Goal: Task Accomplishment & Management: Use online tool/utility

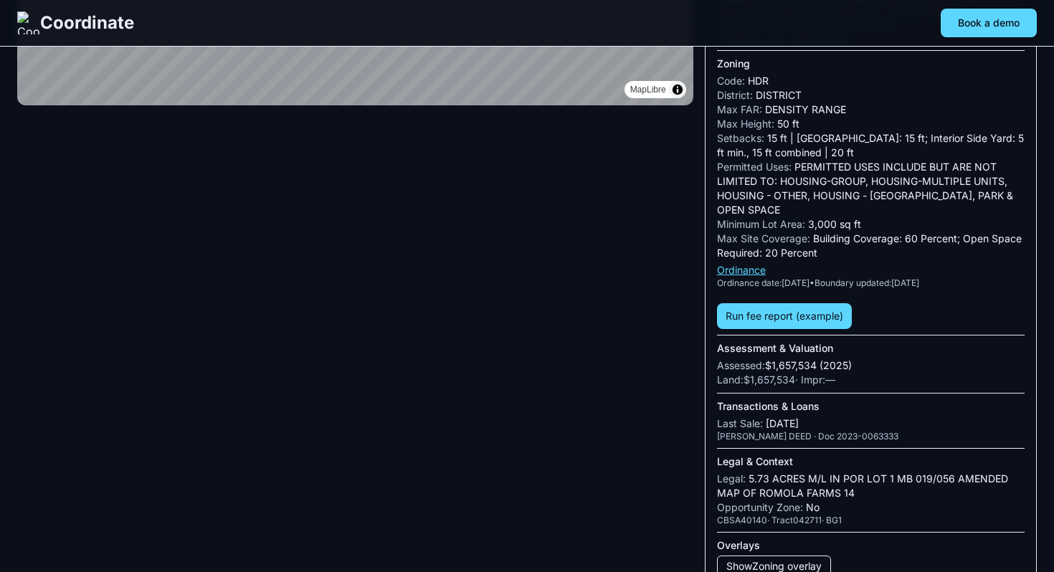
scroll to position [457, 0]
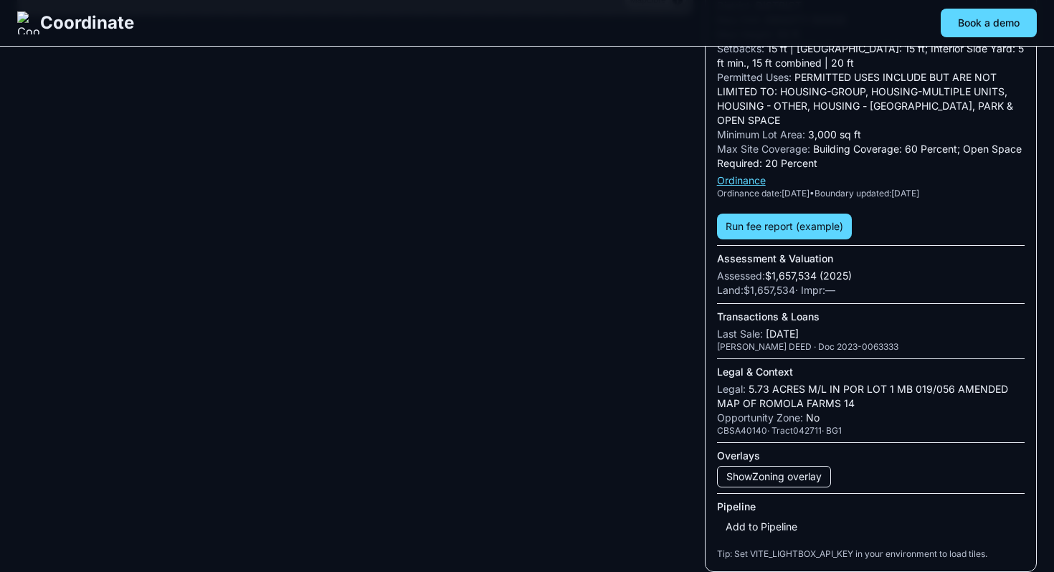
click at [752, 529] on button "Add to Pipeline" at bounding box center [761, 527] width 89 height 20
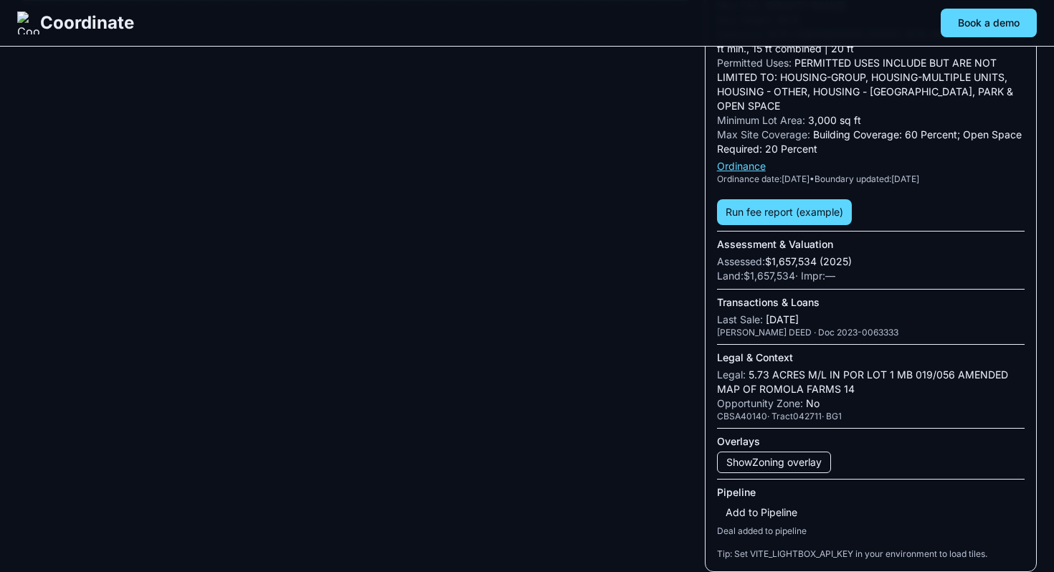
scroll to position [471, 0]
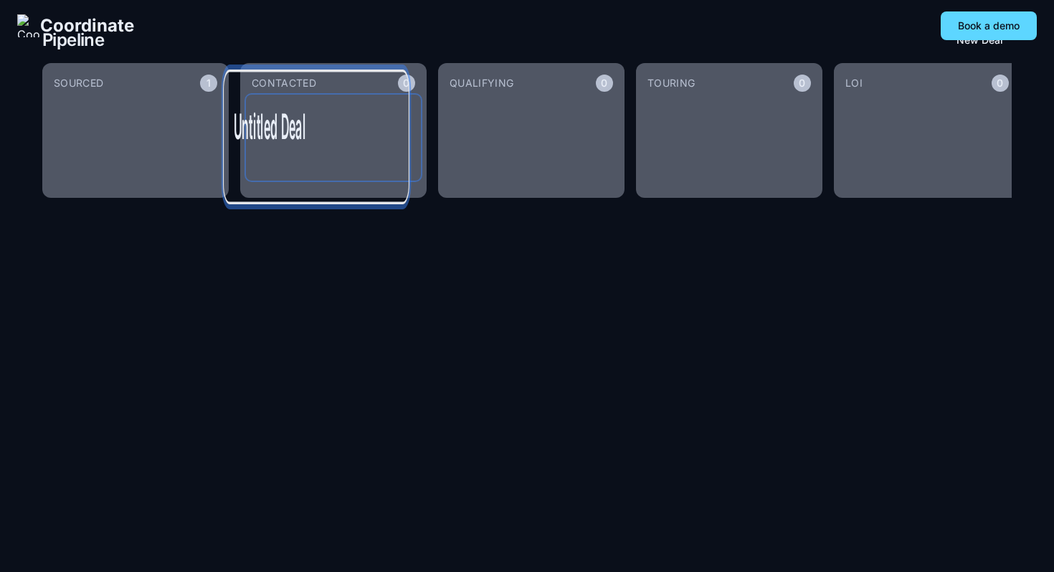
drag, startPoint x: 151, startPoint y: 115, endPoint x: 344, endPoint y: 136, distance: 194.6
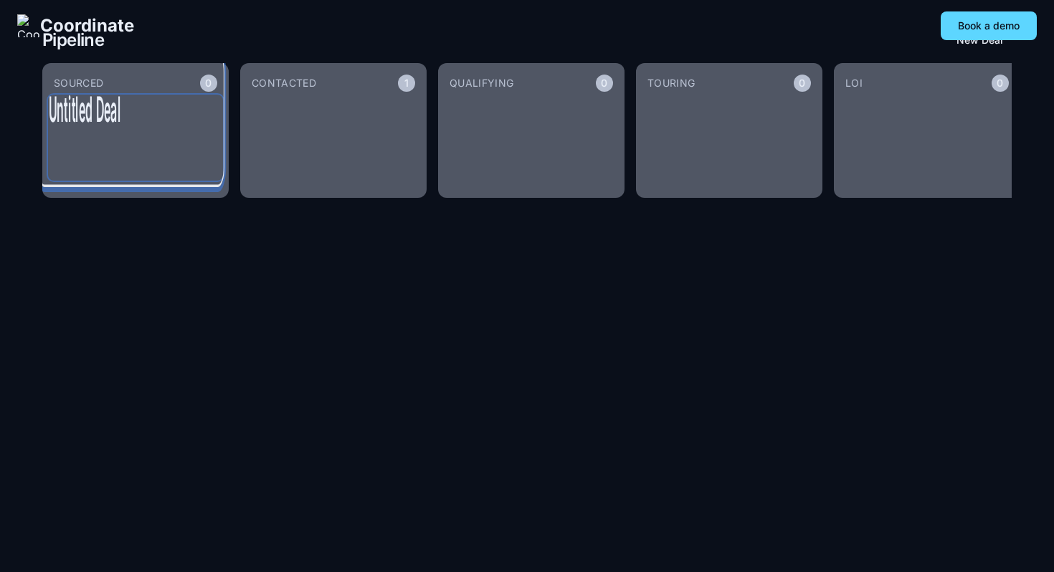
drag, startPoint x: 344, startPoint y: 131, endPoint x: 144, endPoint y: 132, distance: 200.0
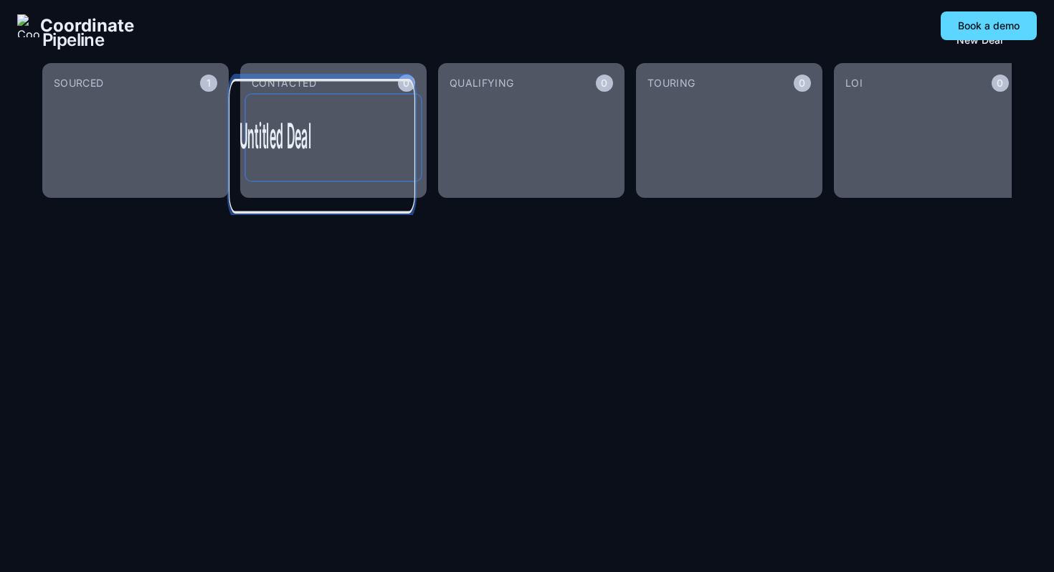
drag, startPoint x: 118, startPoint y: 135, endPoint x: 336, endPoint y: 153, distance: 219.4
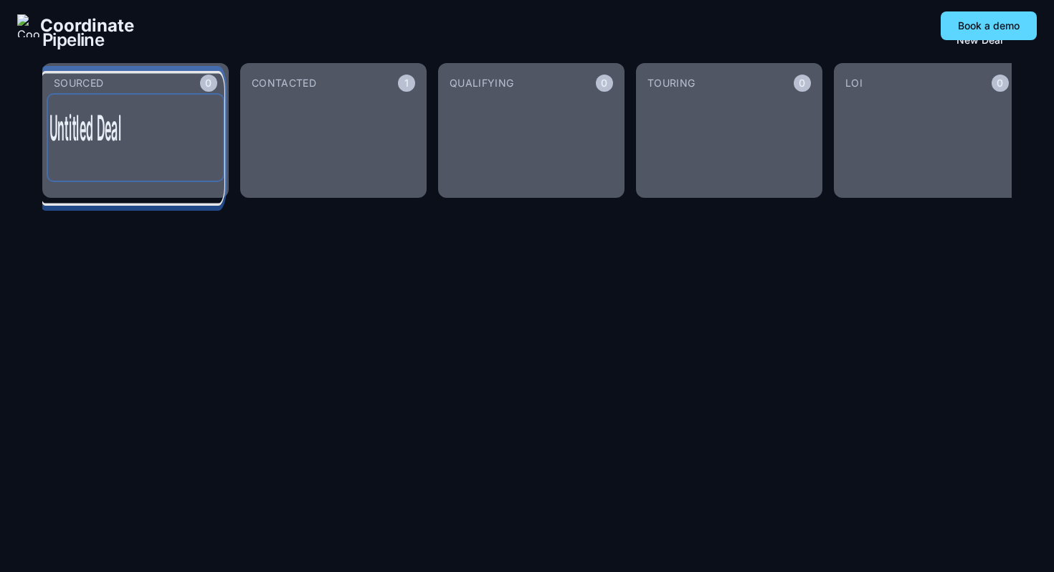
drag, startPoint x: 348, startPoint y: 121, endPoint x: 146, endPoint y: 140, distance: 203.0
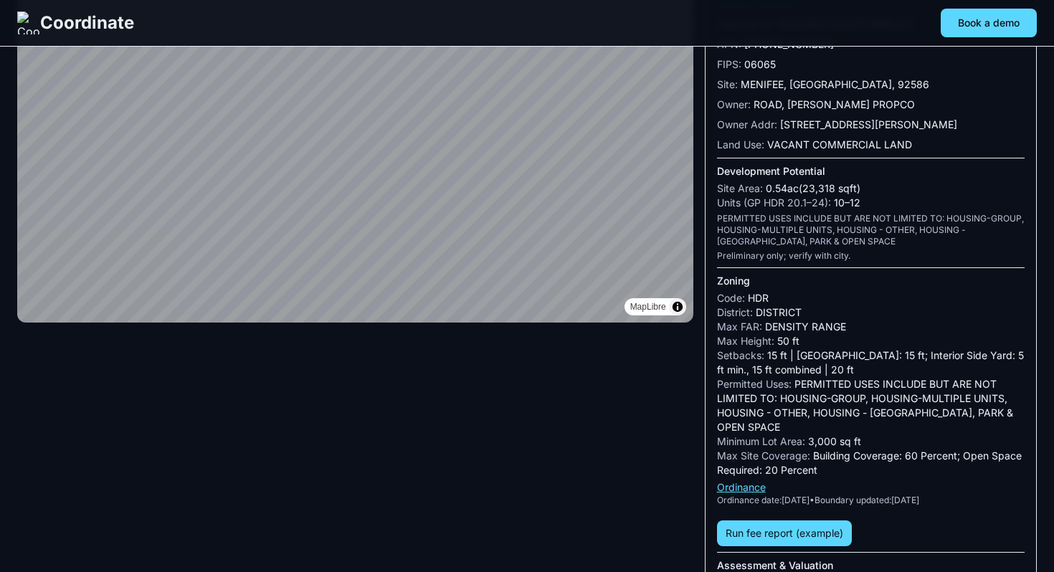
scroll to position [457, 0]
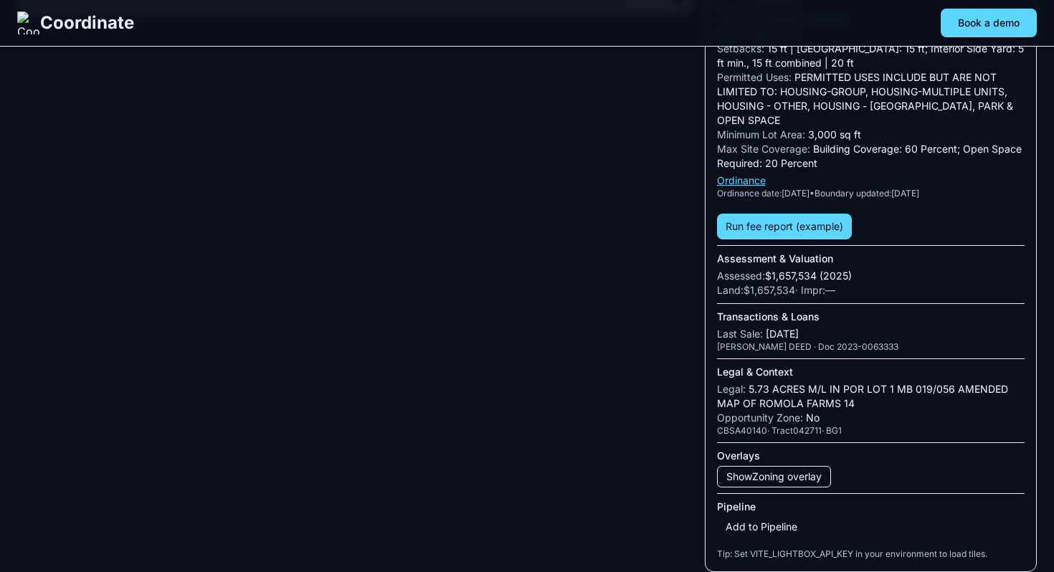
click at [763, 527] on button "Add to Pipeline" at bounding box center [761, 527] width 89 height 20
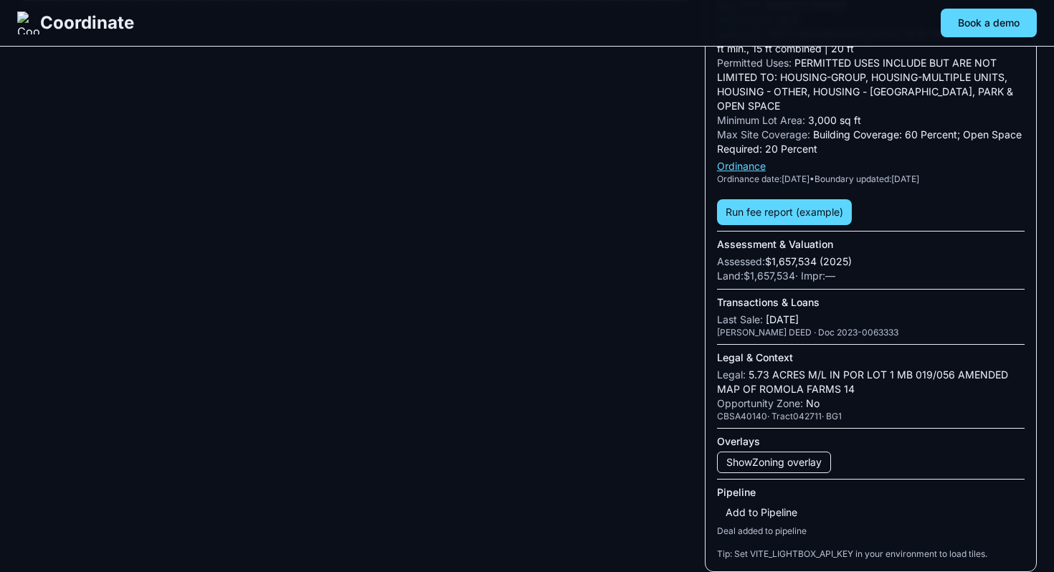
scroll to position [0, 0]
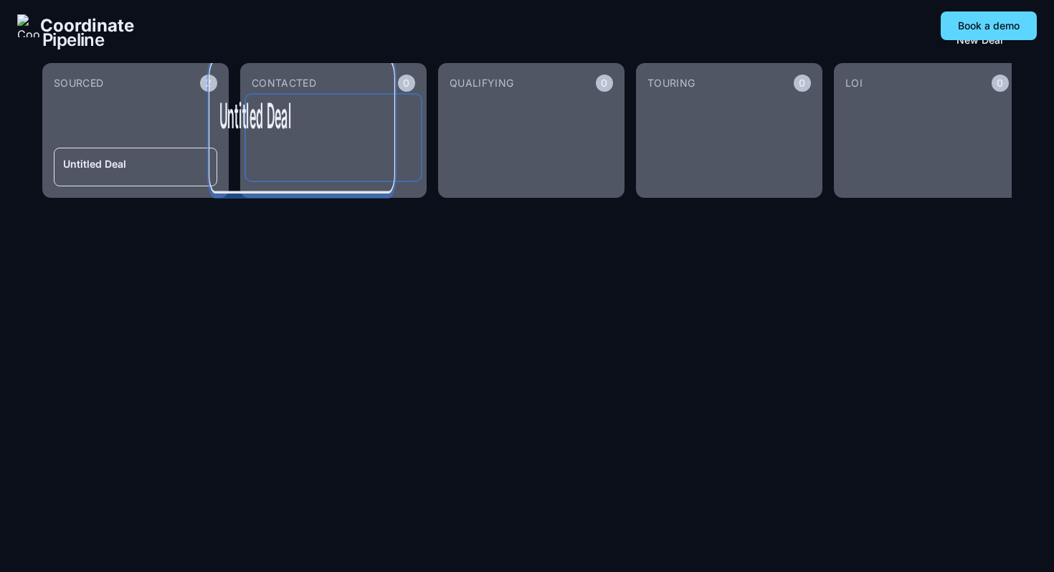
drag, startPoint x: 164, startPoint y: 122, endPoint x: 177, endPoint y: 133, distance: 17.3
click at [219, 133] on h3 "Untitled Deal" at bounding box center [301, 116] width 165 height 50
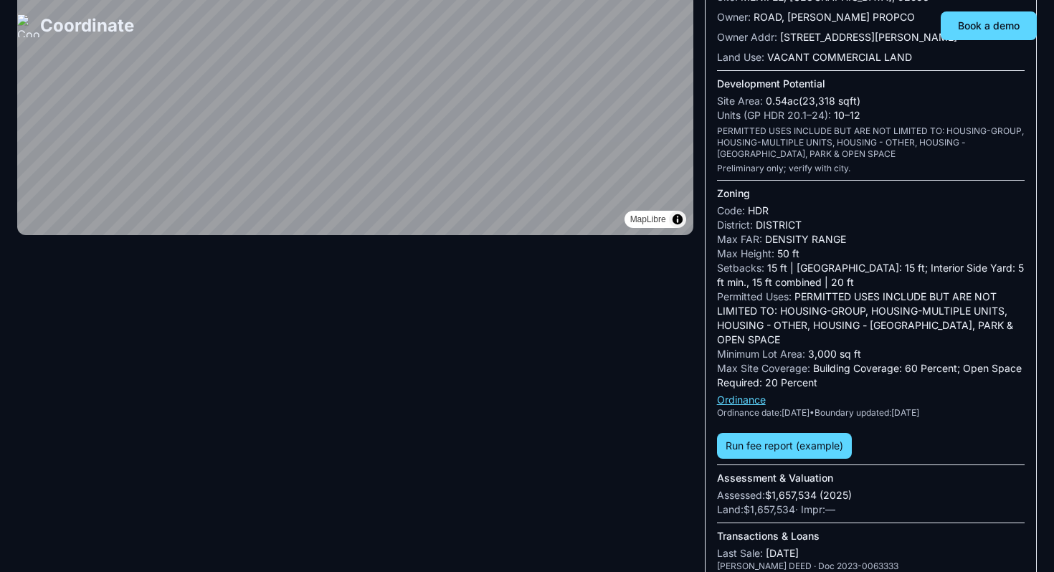
scroll to position [457, 0]
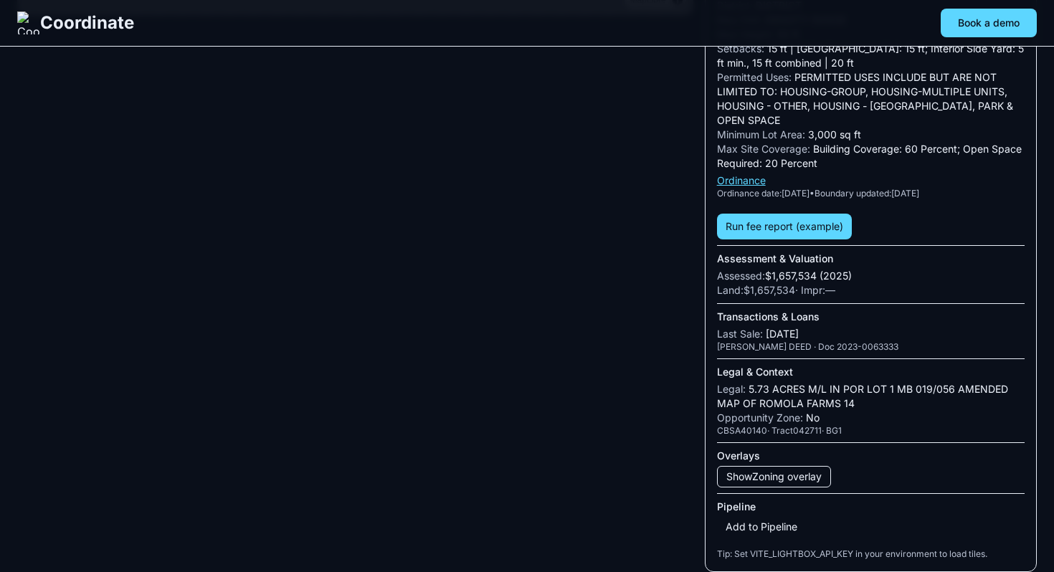
click at [768, 520] on button "Add to Pipeline" at bounding box center [761, 527] width 89 height 20
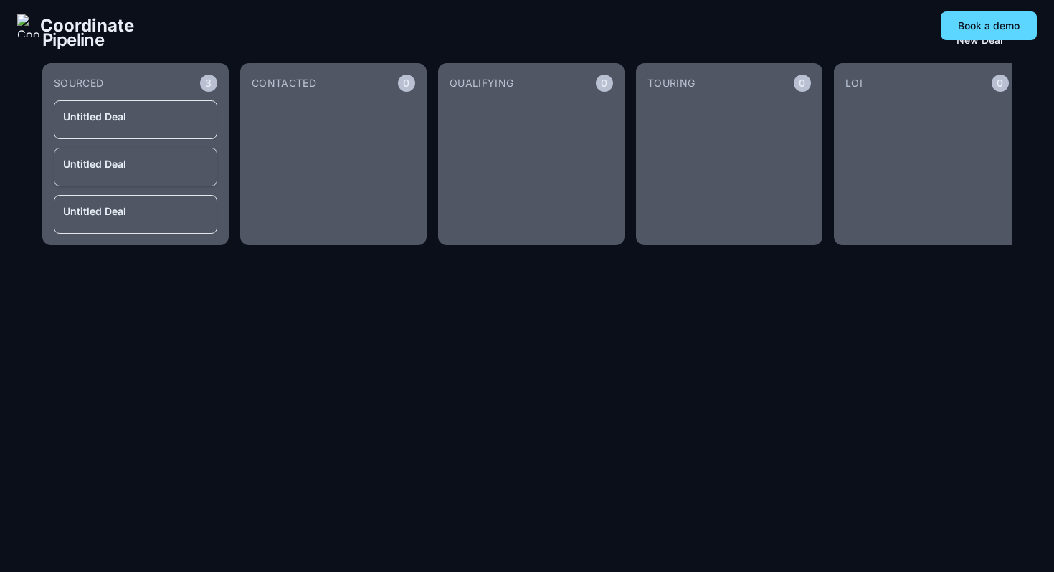
click at [168, 177] on article "Untitled Deal" at bounding box center [135, 167] width 163 height 39
click at [128, 173] on article "Untitled Deal" at bounding box center [135, 167] width 163 height 39
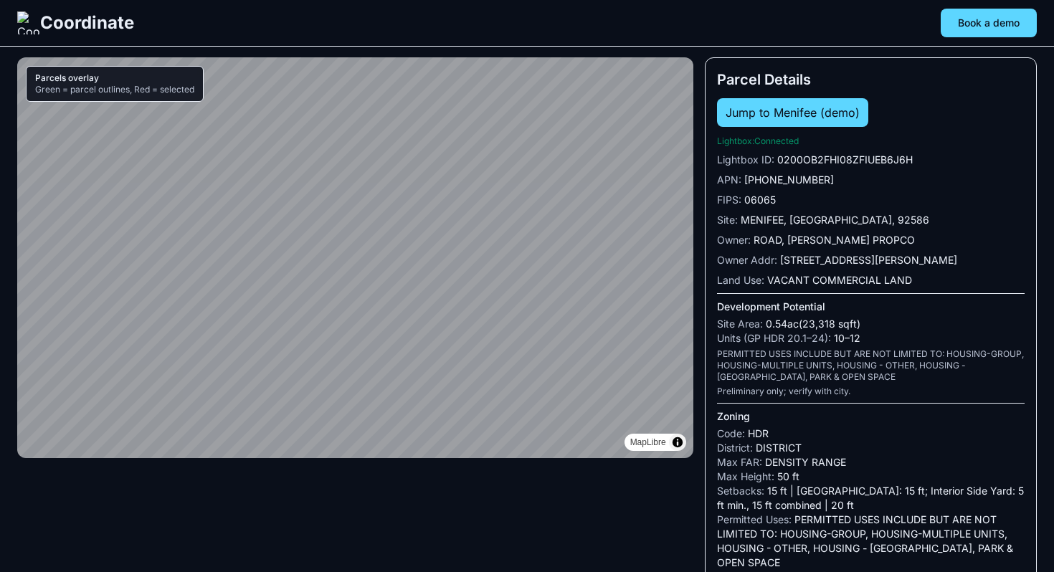
scroll to position [457, 0]
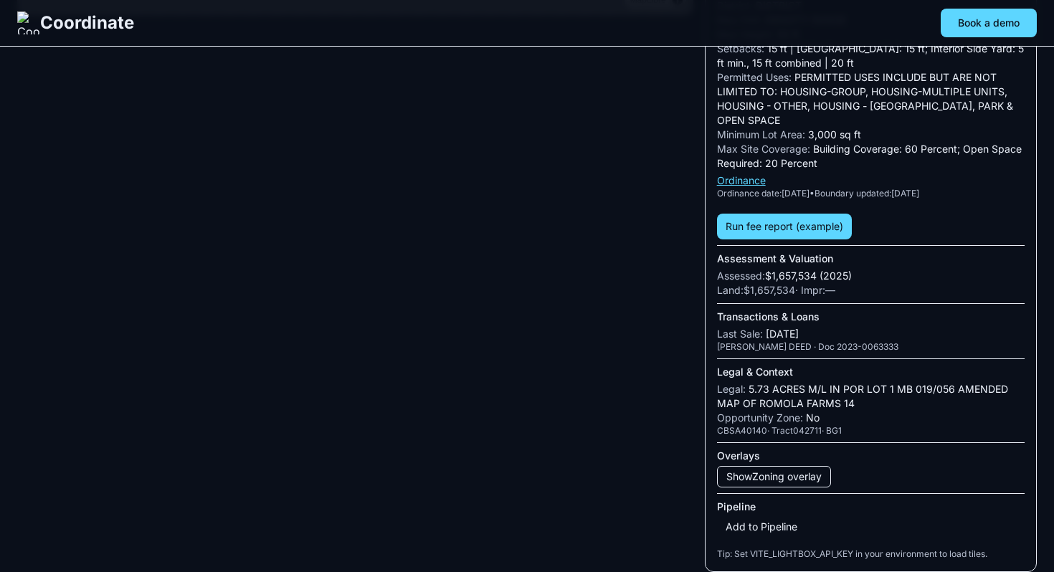
click at [772, 523] on button "Add to Pipeline" at bounding box center [761, 527] width 89 height 20
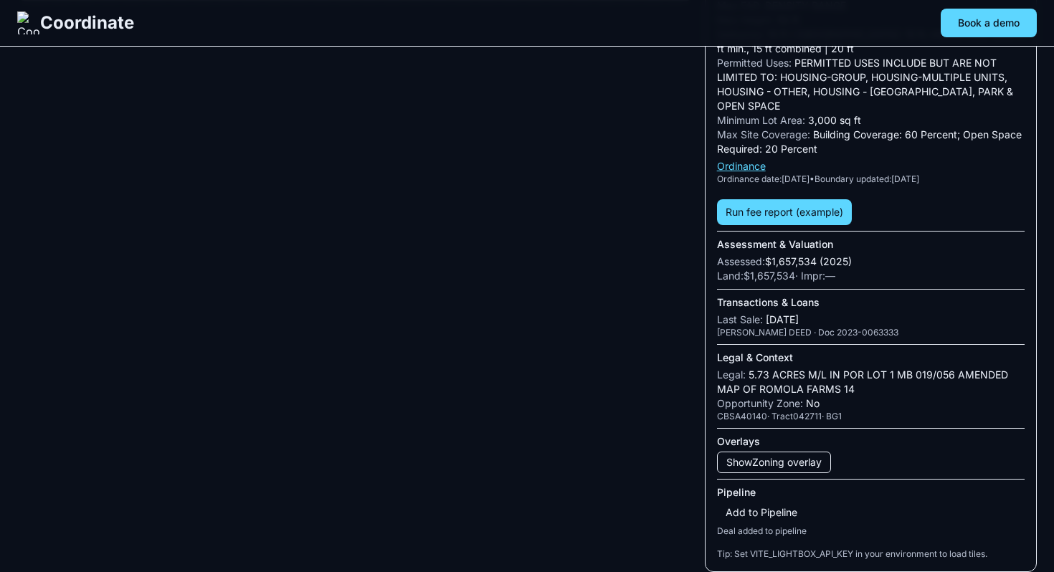
scroll to position [0, 0]
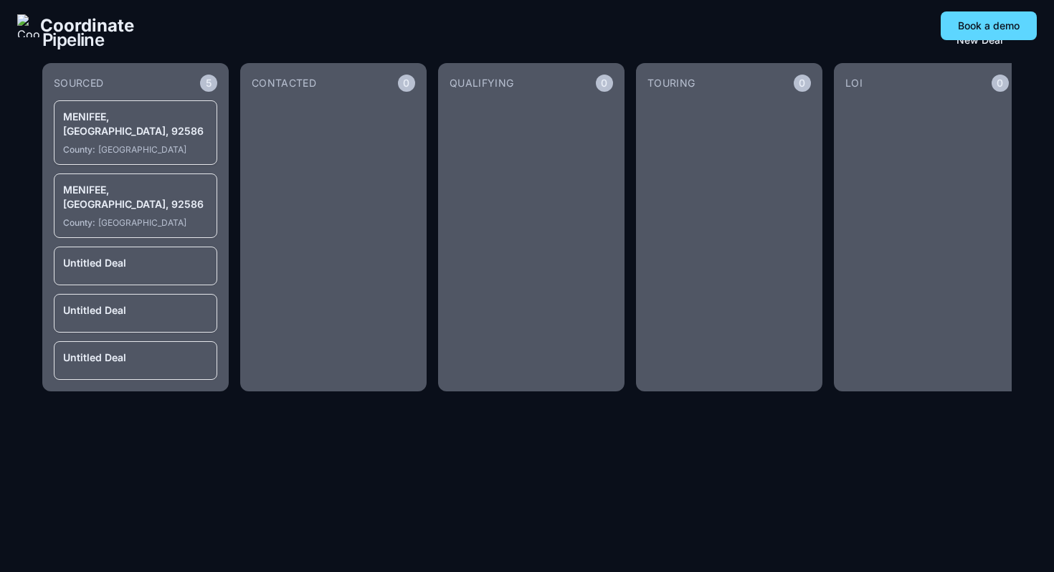
click at [173, 127] on article "MENIFEE, CA, 92586 County: RIVERSIDE" at bounding box center [135, 132] width 163 height 65
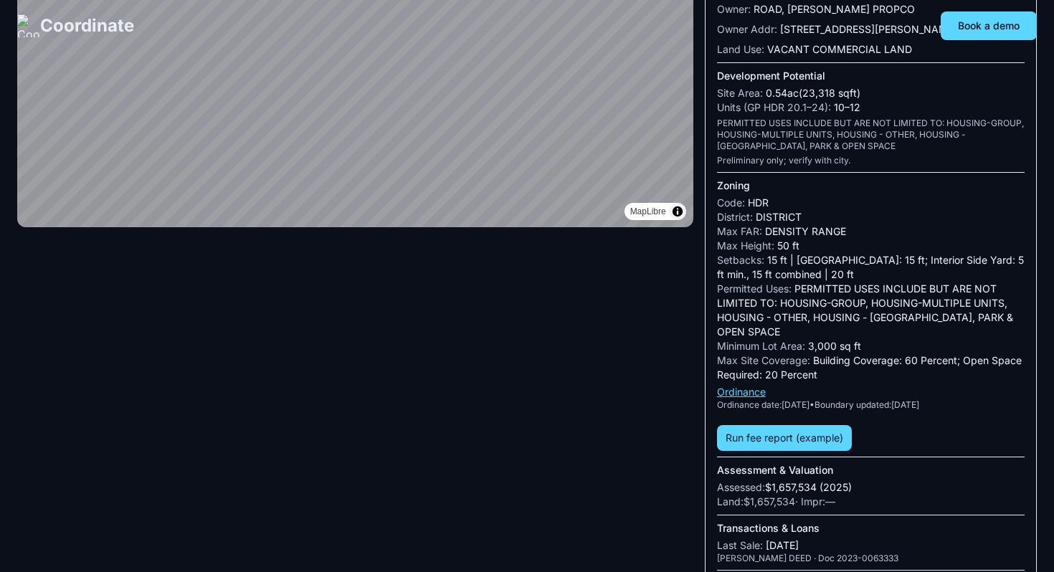
scroll to position [457, 0]
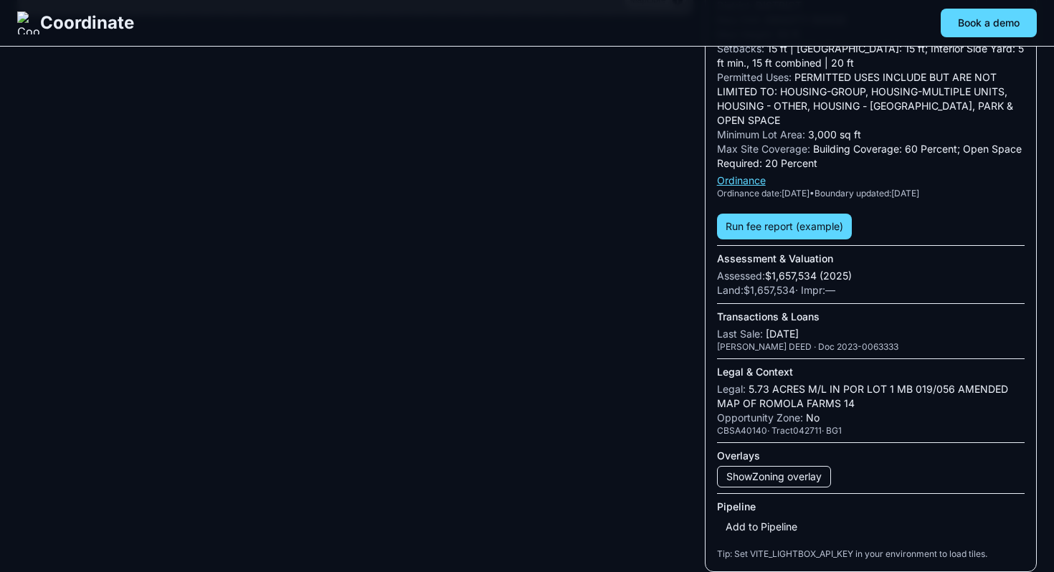
click at [773, 523] on button "Add to Pipeline" at bounding box center [761, 527] width 89 height 20
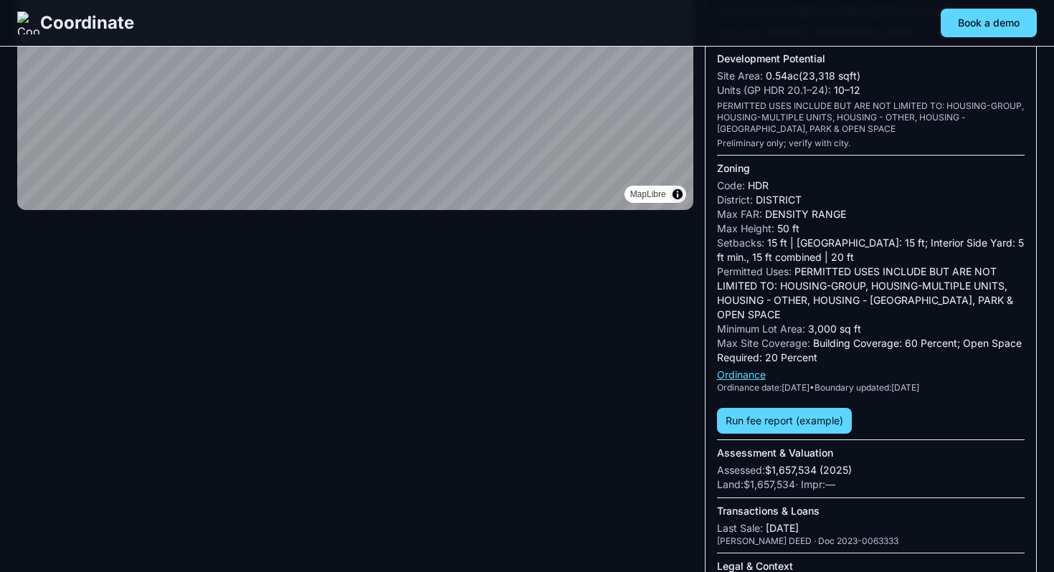
scroll to position [457, 0]
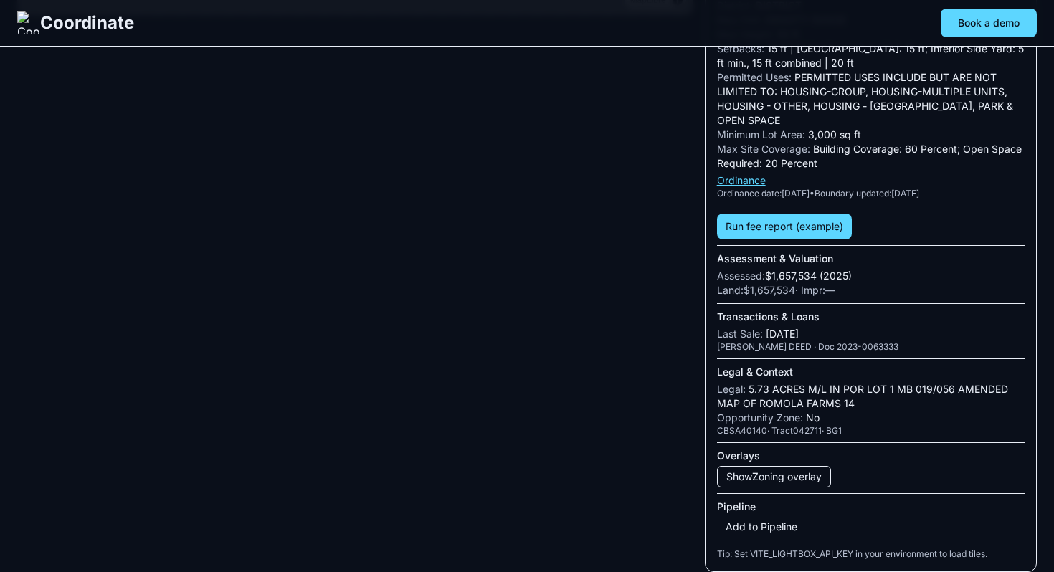
click at [783, 521] on button "Add to Pipeline" at bounding box center [761, 527] width 89 height 20
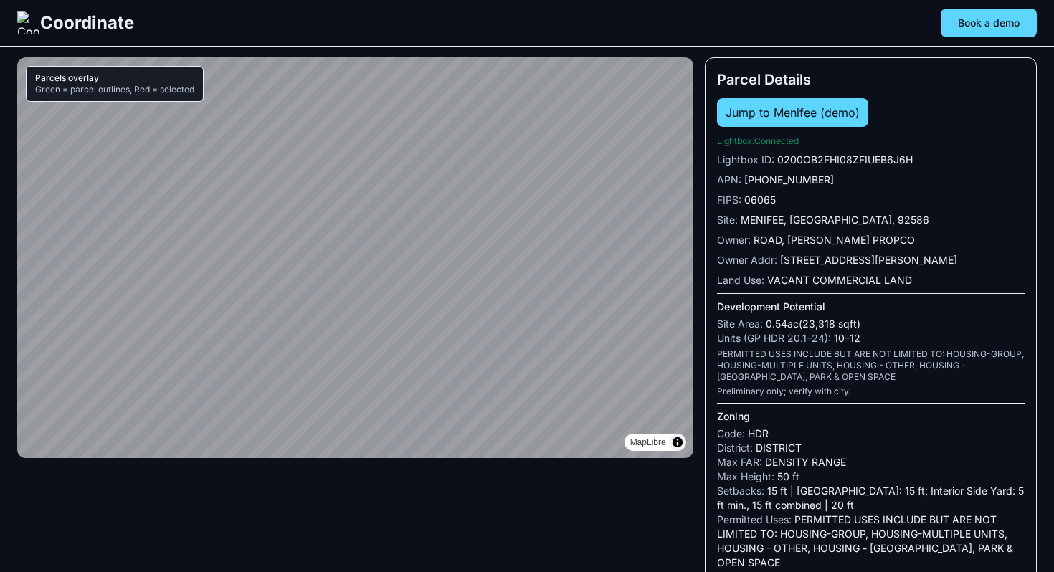
scroll to position [457, 0]
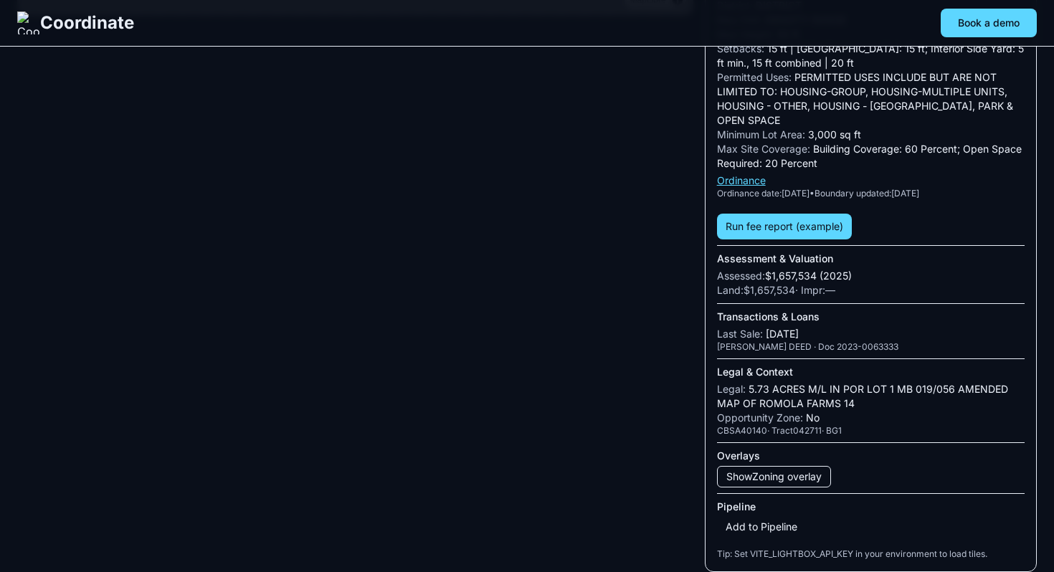
click at [768, 530] on button "Add to Pipeline" at bounding box center [761, 527] width 89 height 20
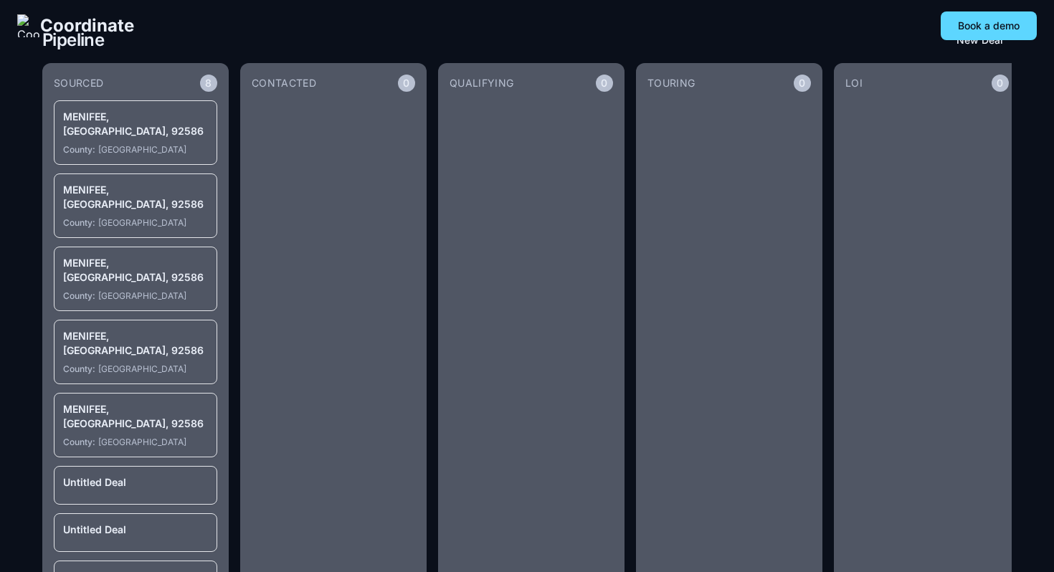
click at [405, 29] on div "Coordinate Book a demo" at bounding box center [527, 25] width 1054 height 29
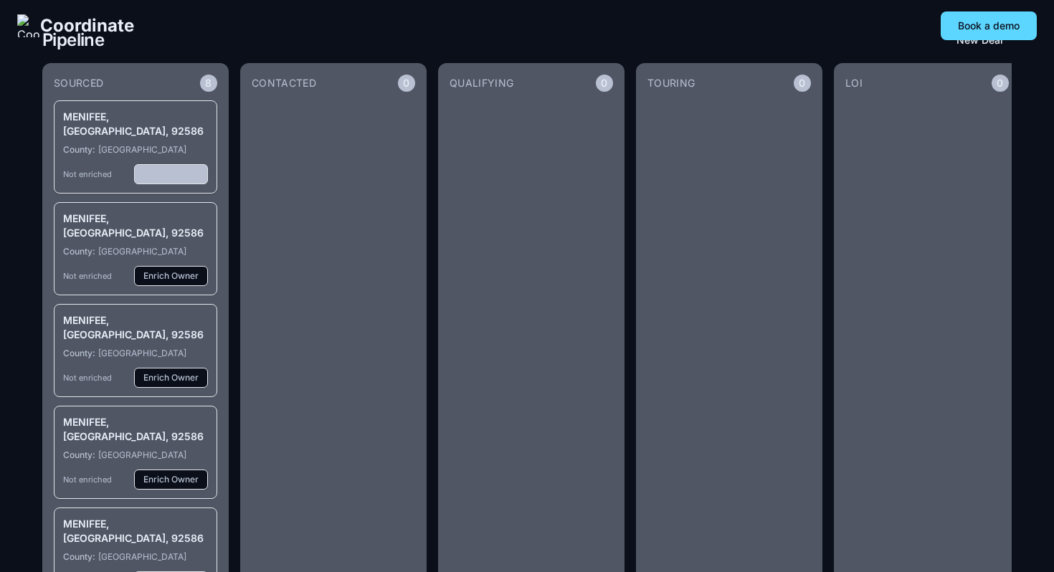
click at [185, 164] on button "Enrich Owner" at bounding box center [171, 174] width 74 height 20
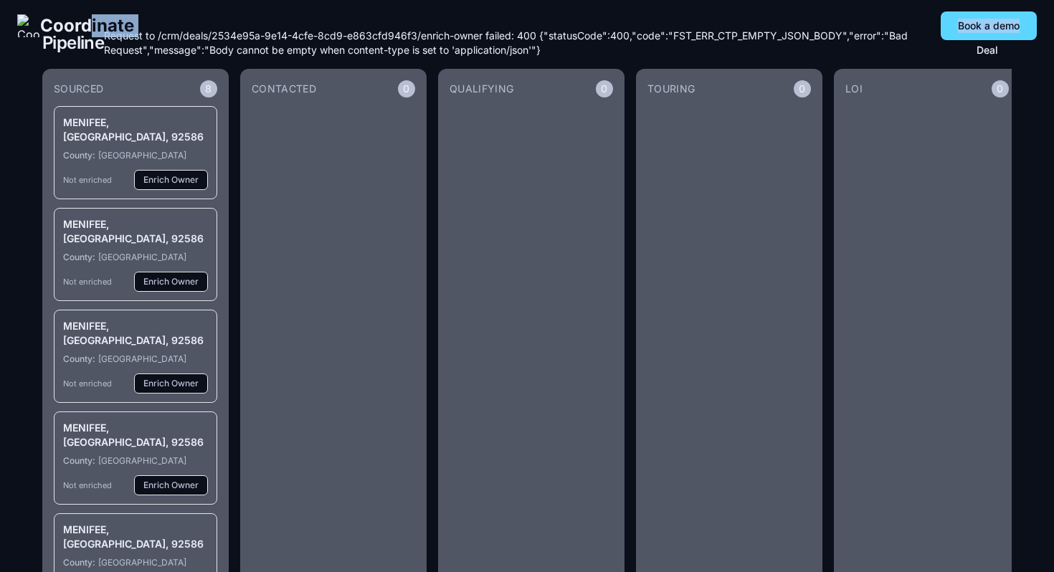
drag, startPoint x: 540, startPoint y: 50, endPoint x: 91, endPoint y: 32, distance: 449.1
click at [90, 32] on nav "Coordinate Book a demo" at bounding box center [527, 26] width 1054 height 52
click at [176, 45] on nav "Coordinate Book a demo" at bounding box center [527, 26] width 1054 height 52
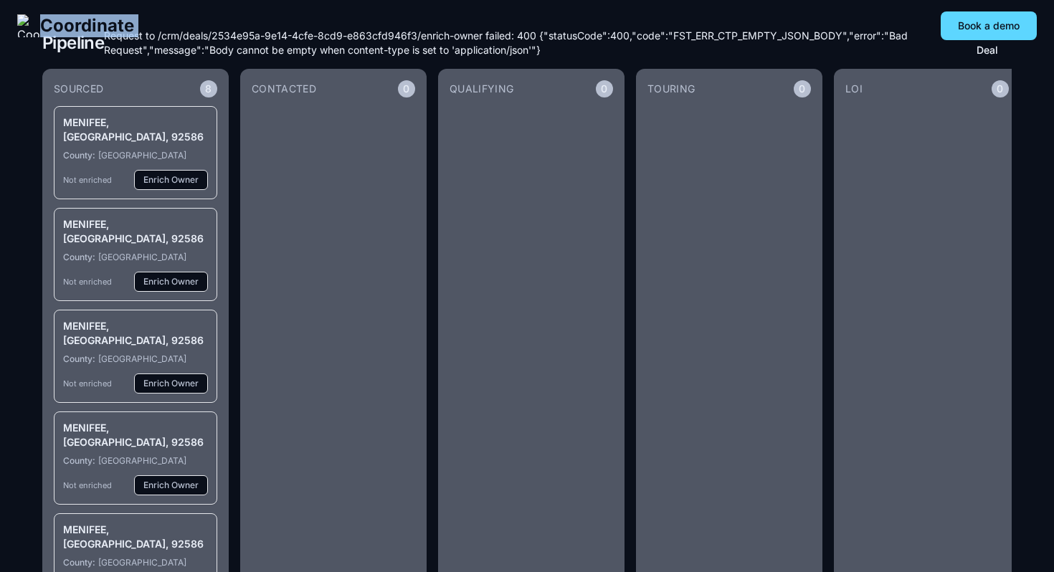
click at [176, 45] on nav "Coordinate Book a demo" at bounding box center [527, 26] width 1054 height 52
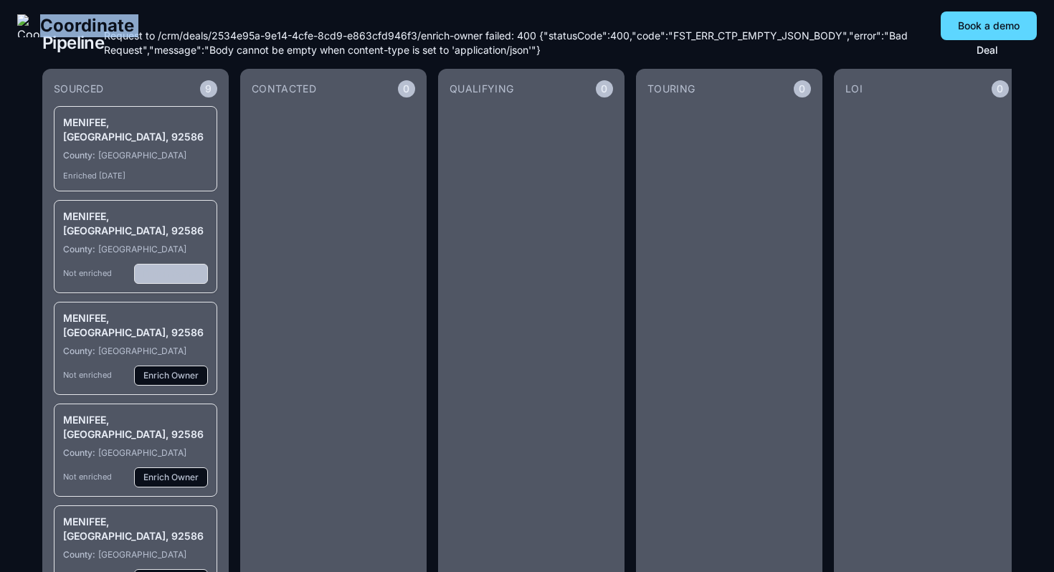
click at [165, 264] on button "Enrich Owner" at bounding box center [171, 274] width 74 height 20
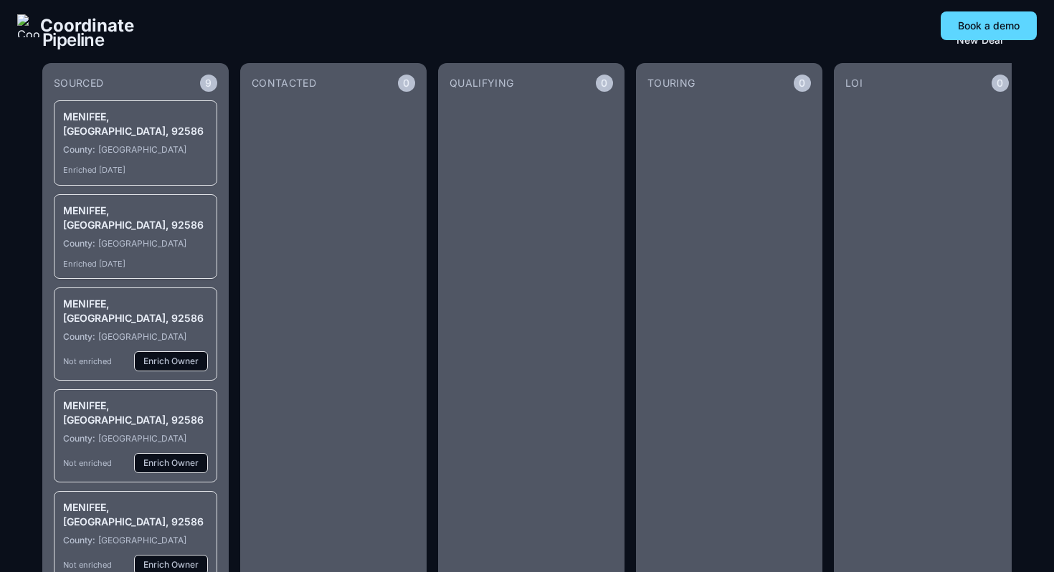
click at [168, 238] on div "County: RIVERSIDE" at bounding box center [135, 243] width 145 height 11
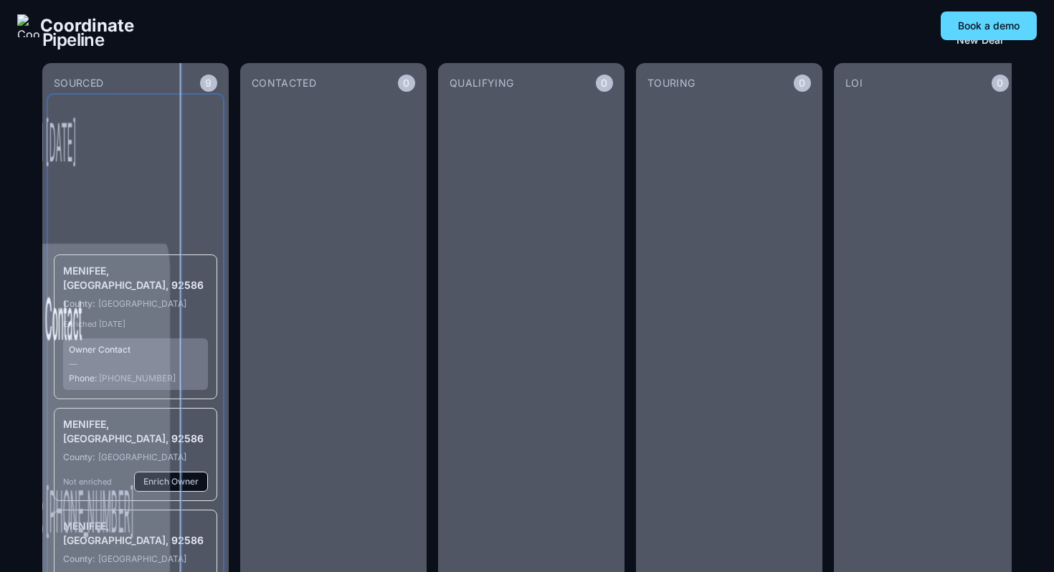
drag, startPoint x: 155, startPoint y: 213, endPoint x: 161, endPoint y: 208, distance: 7.6
click at [160, 242] on div "Owner Contact — Phone: [PHONE_NUMBER]" at bounding box center [87, 415] width 165 height 347
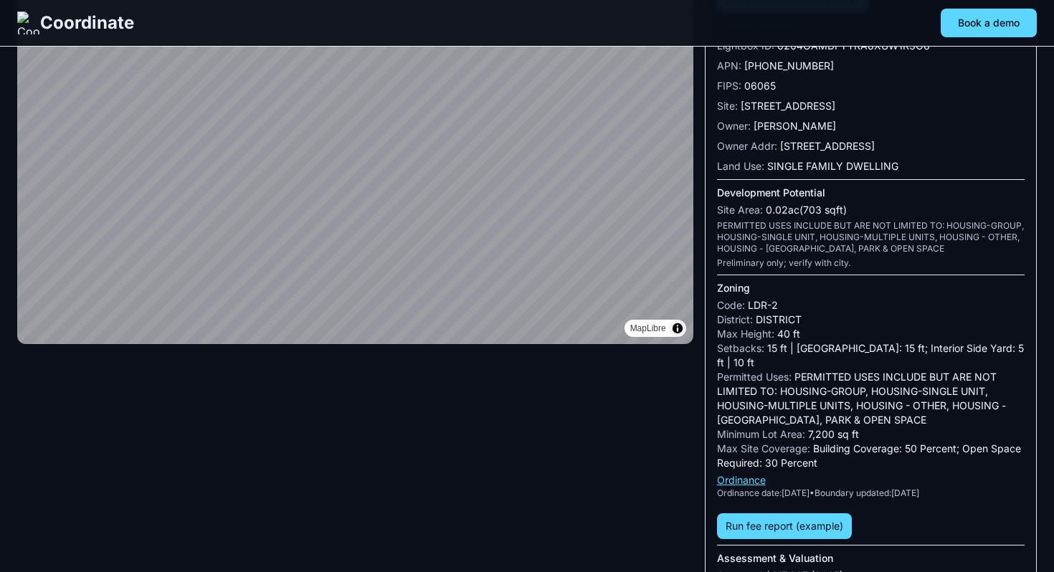
scroll to position [416, 0]
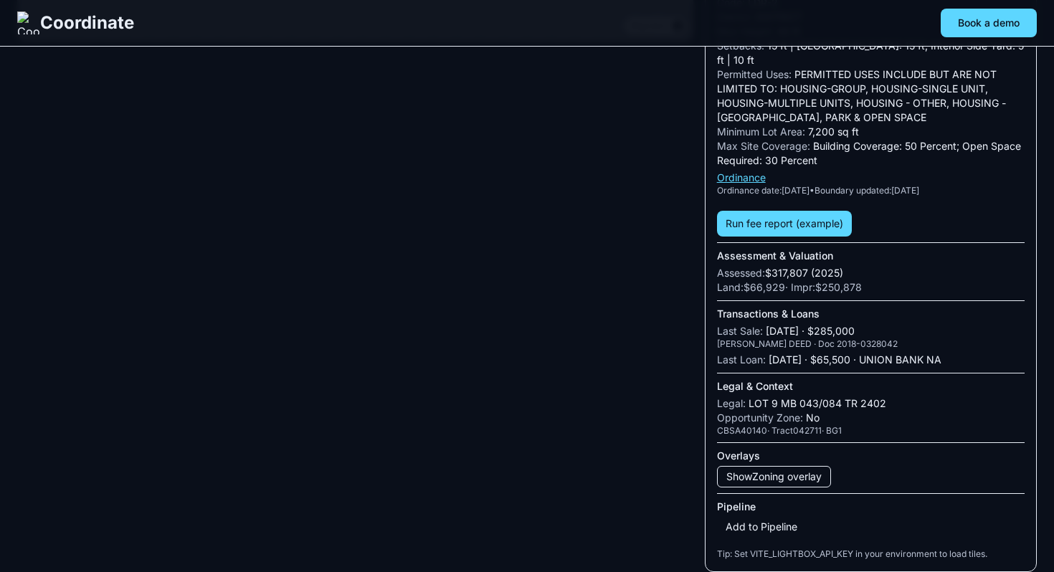
click at [777, 523] on button "Add to Pipeline" at bounding box center [761, 527] width 89 height 20
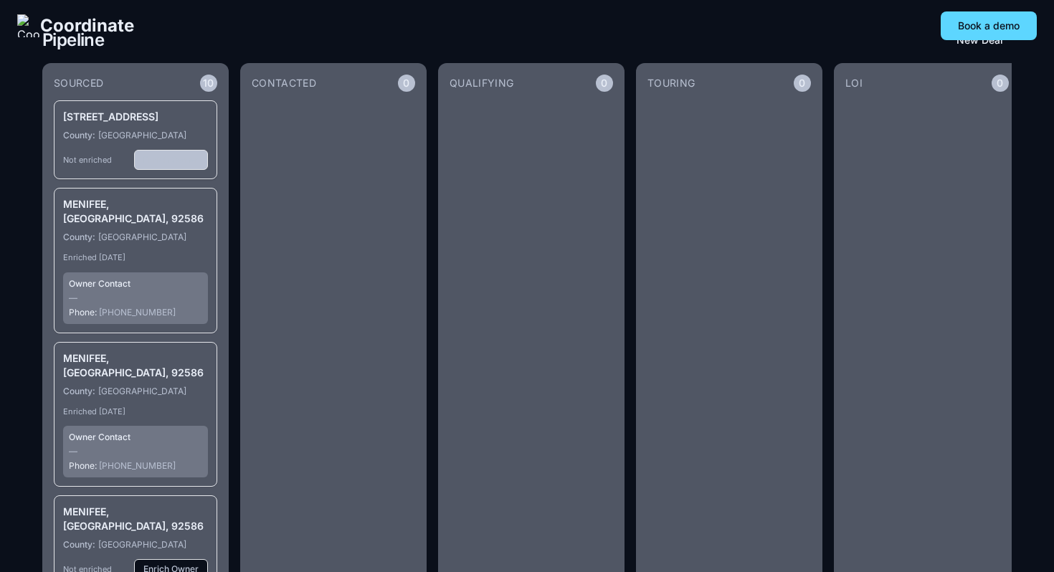
click at [178, 170] on button "Enrich Owner" at bounding box center [171, 160] width 74 height 20
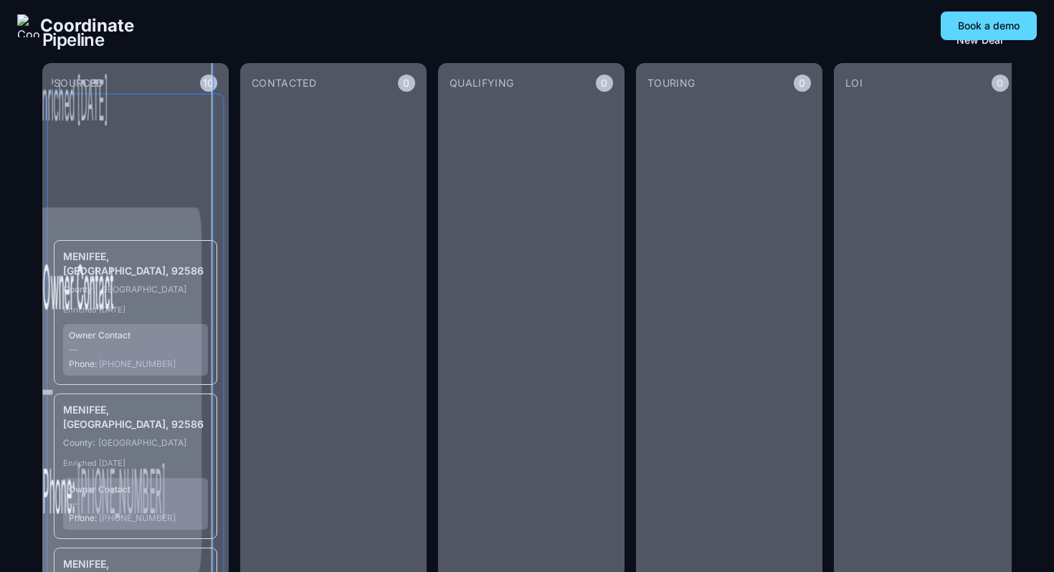
drag, startPoint x: 168, startPoint y: 130, endPoint x: 162, endPoint y: 138, distance: 9.7
click at [161, 138] on article "27126 WENTWORTH DR, MENIFEE, CA, 92586 County: RIVERSIDE Enriched 9/16/2025 Own…" at bounding box center [119, 173] width 186 height 931
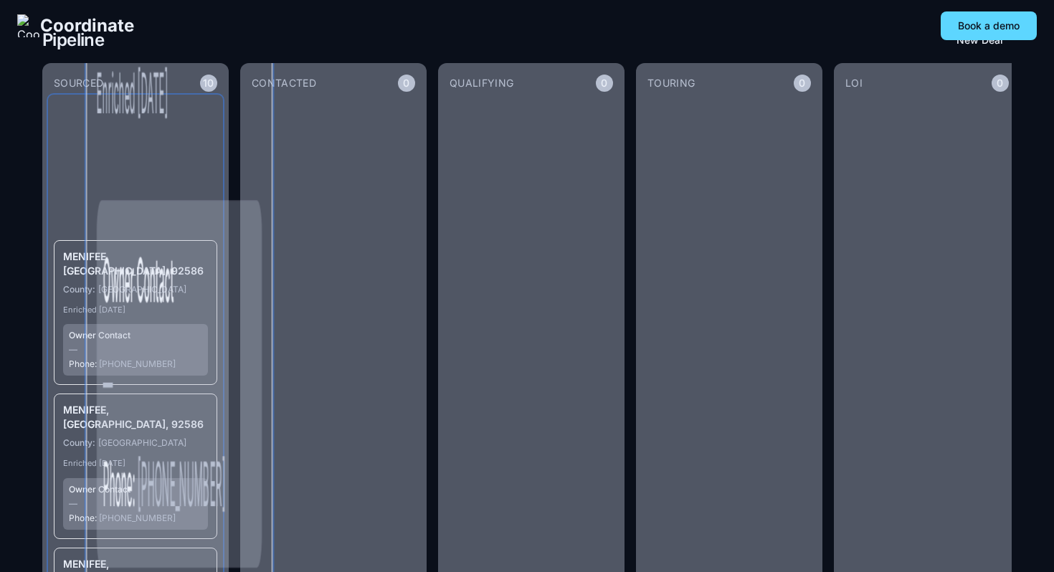
drag, startPoint x: 138, startPoint y: 132, endPoint x: 178, endPoint y: 131, distance: 40.1
click at [178, 131] on article "27126 WENTWORTH DR, MENIFEE, CA, 92586 County: RIVERSIDE Enriched 9/16/2025 Own…" at bounding box center [179, 165] width 186 height 931
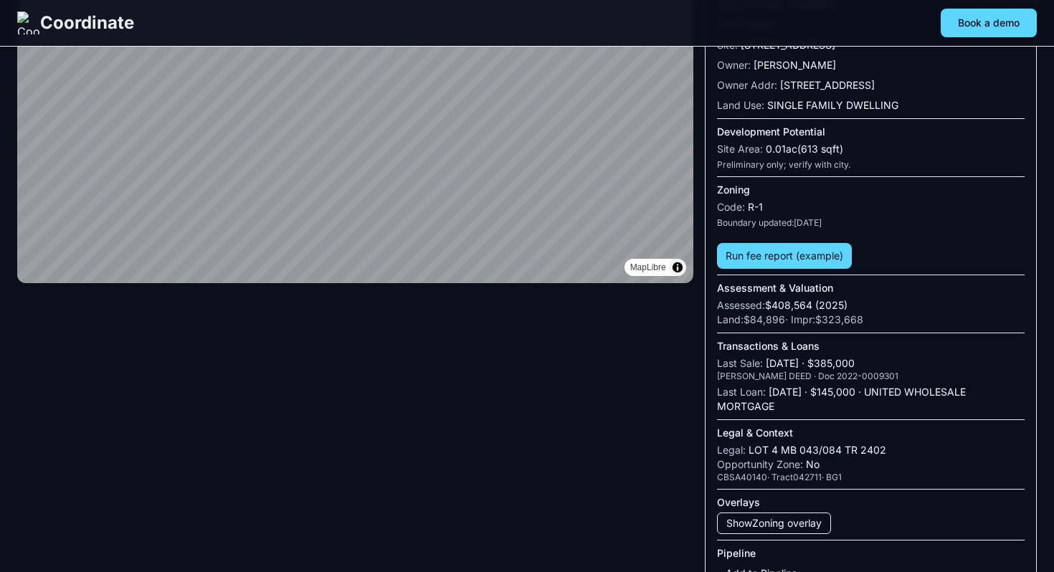
scroll to position [221, 0]
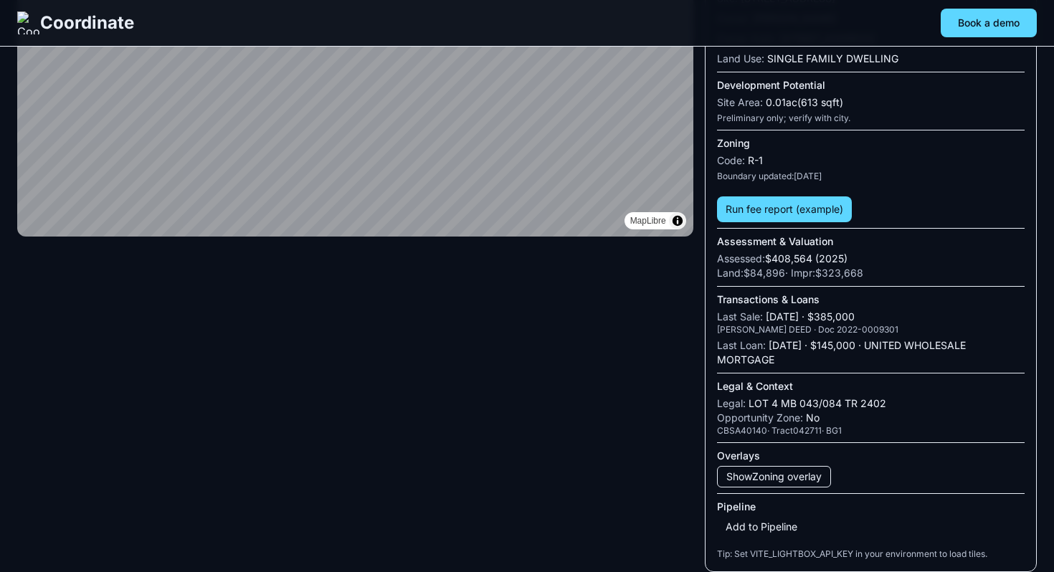
click at [776, 523] on button "Add to Pipeline" at bounding box center [761, 527] width 89 height 20
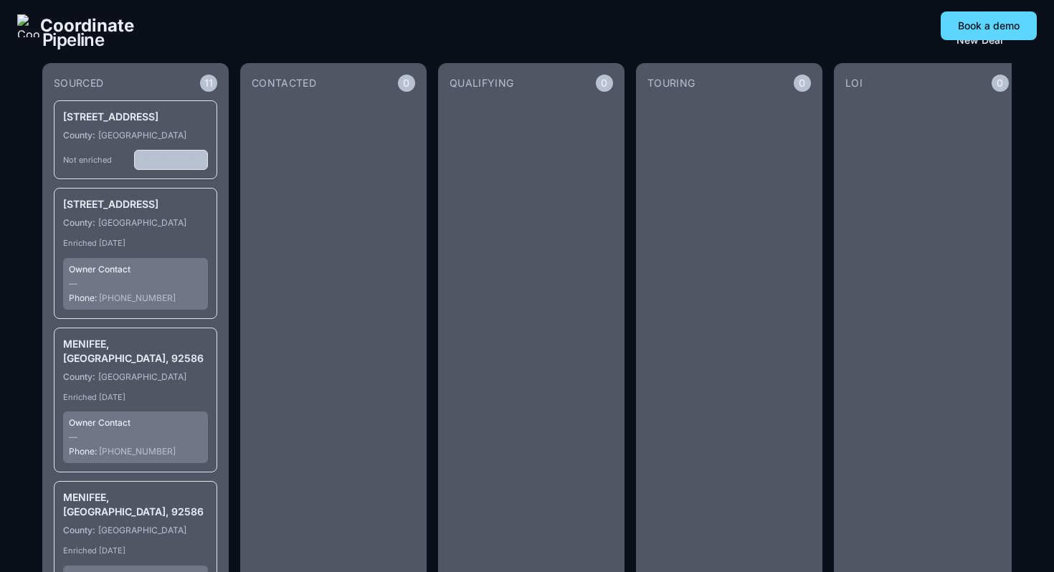
click at [180, 170] on button "Enrich Owner" at bounding box center [171, 160] width 74 height 20
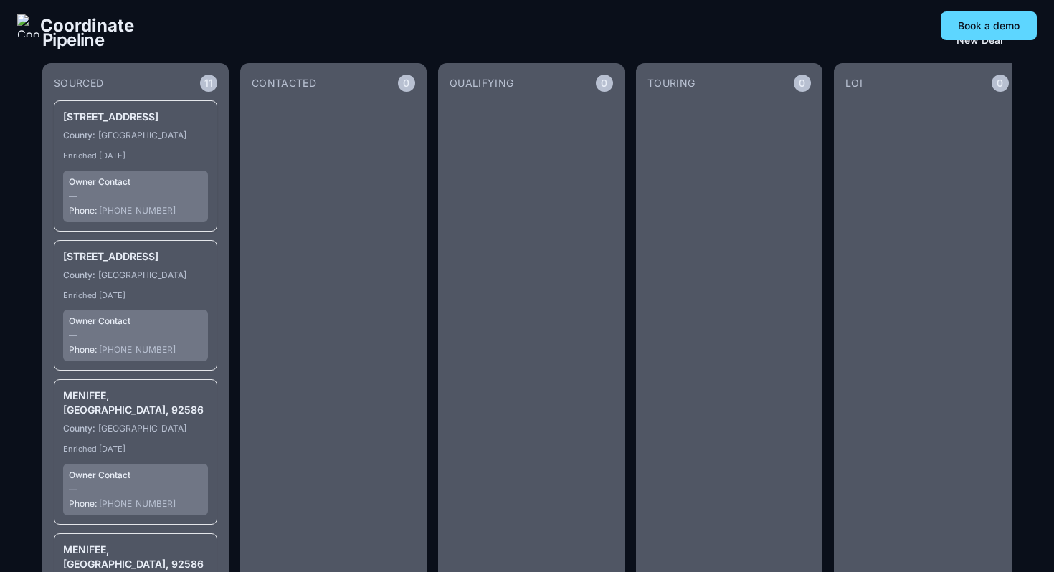
click at [616, 36] on div "Coordinate Book a demo" at bounding box center [527, 25] width 1054 height 29
